Goal: Find specific page/section: Find specific page/section

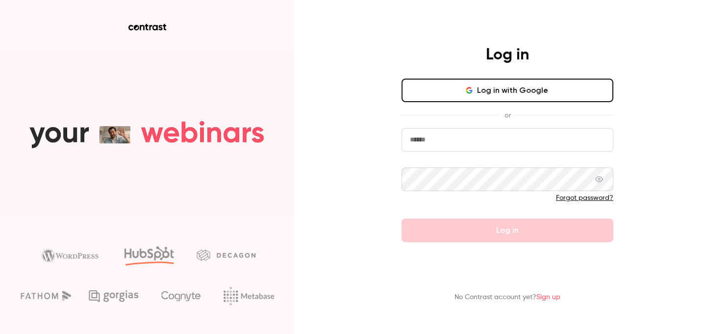
click at [440, 97] on button "Log in with Google" at bounding box center [508, 90] width 212 height 24
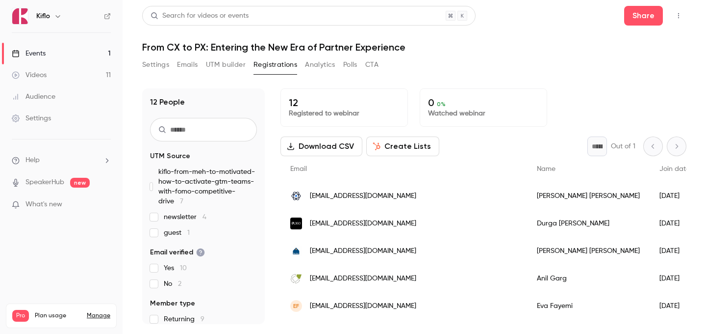
click at [66, 55] on link "Events 1" at bounding box center [61, 54] width 123 height 22
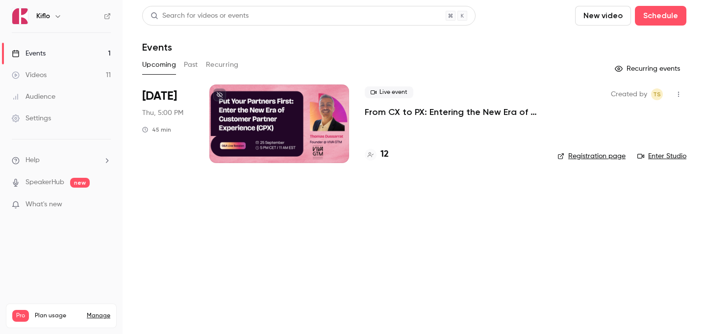
click at [73, 103] on link "Audience" at bounding box center [61, 97] width 123 height 22
